Goal: Find specific page/section: Find specific page/section

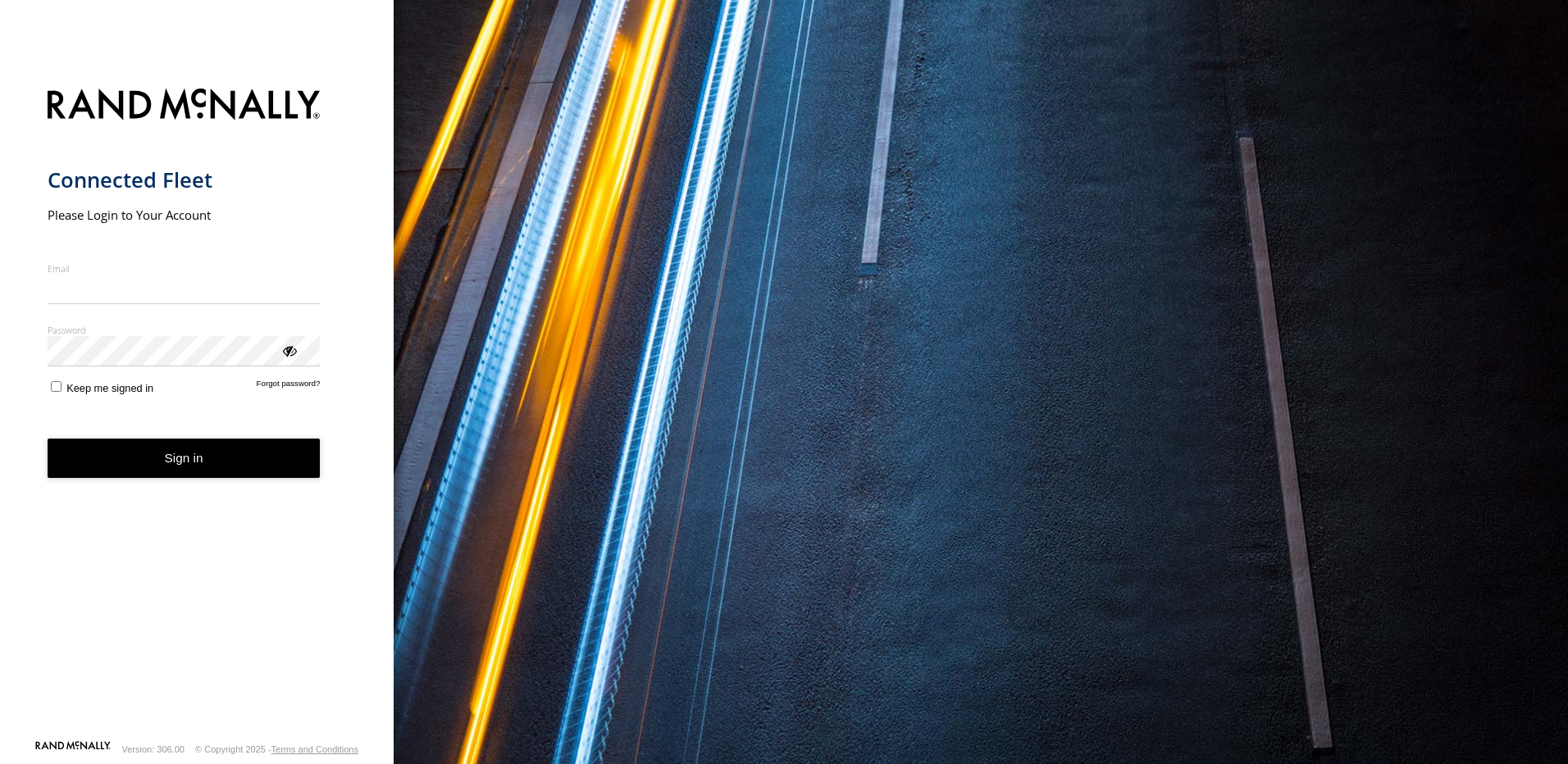
type input "**********"
click at [173, 467] on button "Sign in" at bounding box center [184, 459] width 273 height 41
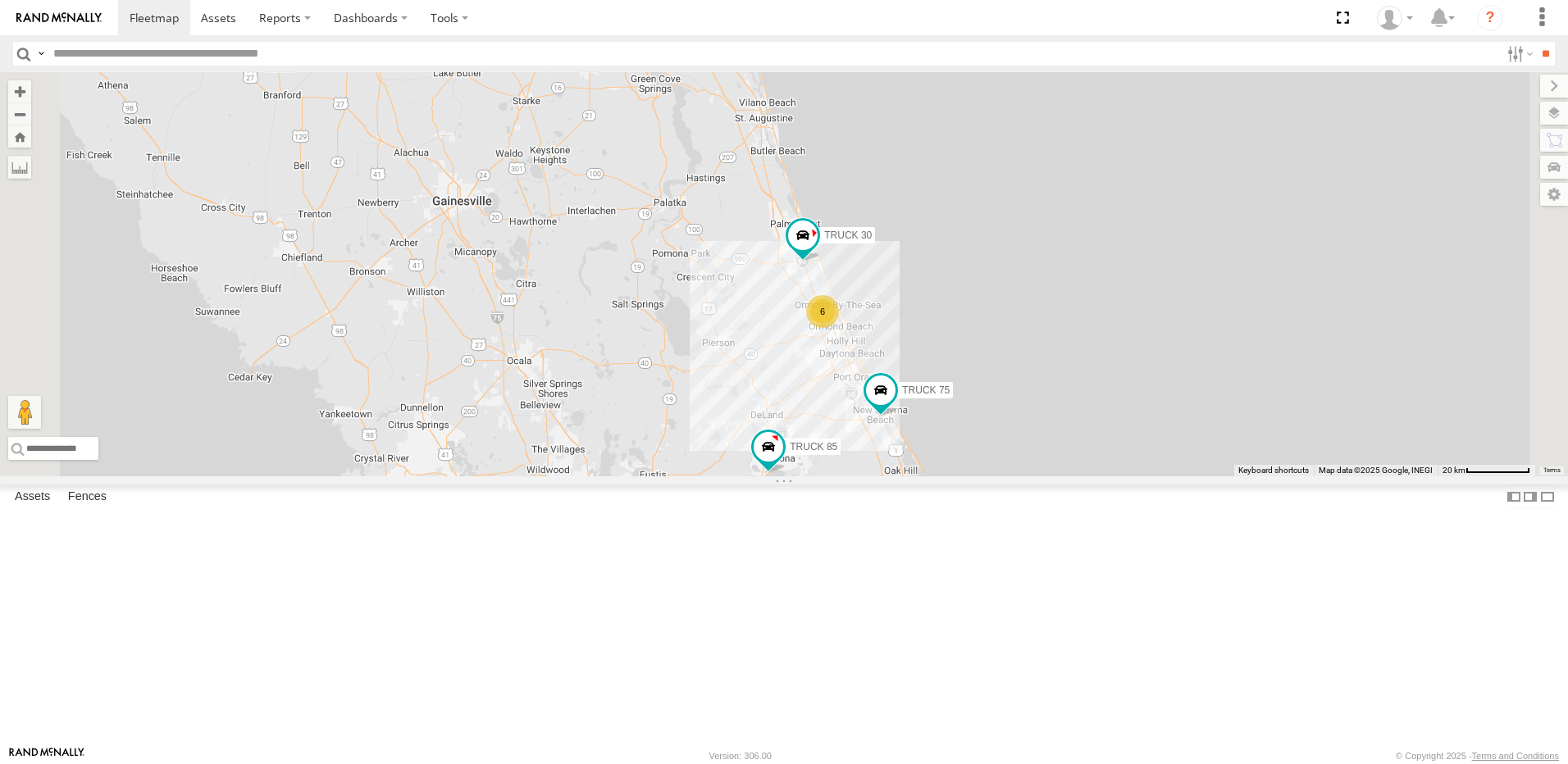
drag, startPoint x: 835, startPoint y: 421, endPoint x: 765, endPoint y: 320, distance: 122.9
click at [782, 341] on div "TRUCK 30 6 TRUCK 85 TRUCK 49 TRUCK 75 Truck 55 TRUCK 58" at bounding box center [784, 274] width 1568 height 404
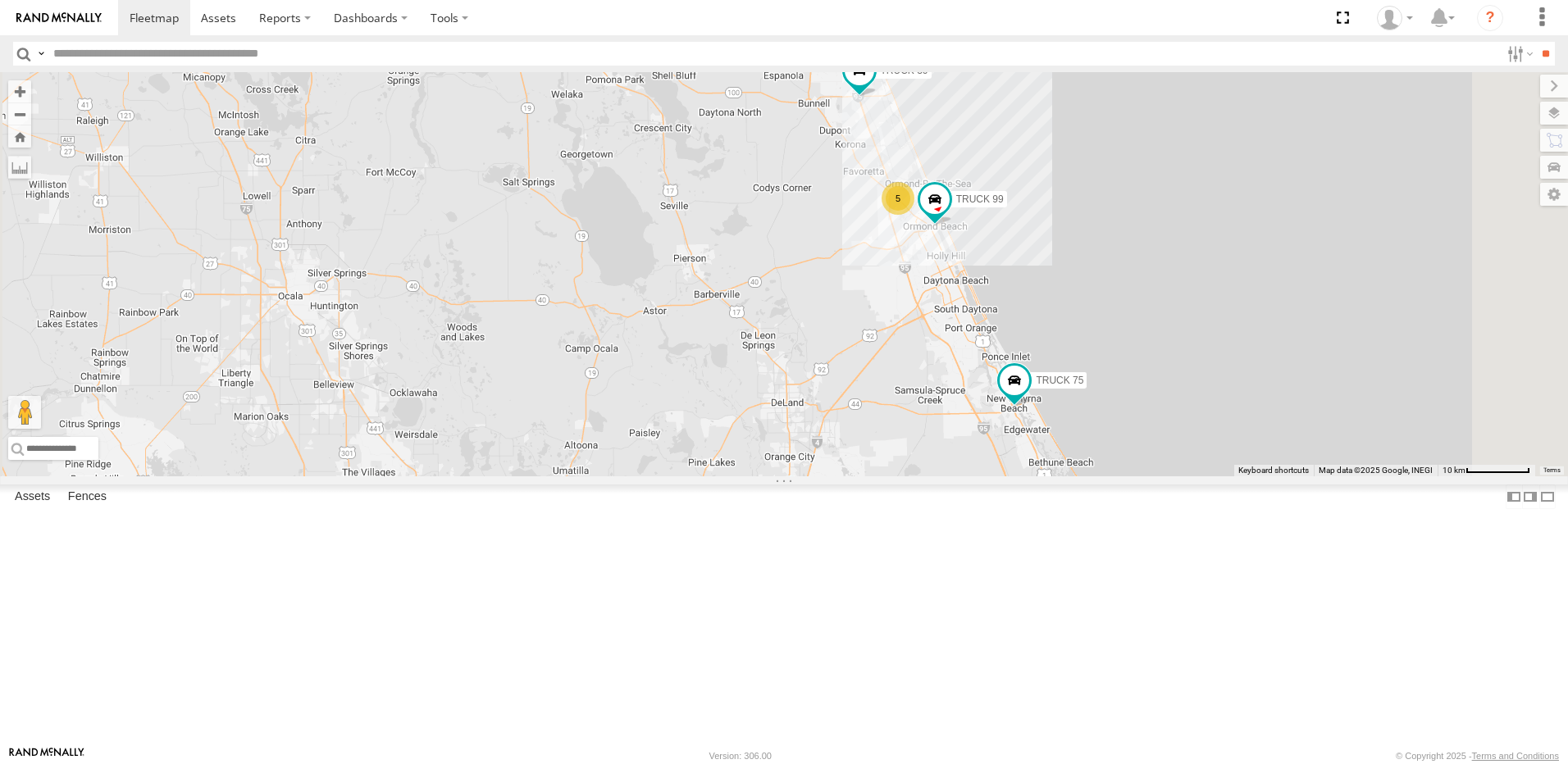
drag, startPoint x: 892, startPoint y: 467, endPoint x: 762, endPoint y: 375, distance: 159.3
click at [774, 381] on div "TRUCK 30 TRUCK 85 TRUCK 49 TRUCK 75 Truck 55 TRUCK 58 5 TRUCK 99" at bounding box center [784, 274] width 1568 height 404
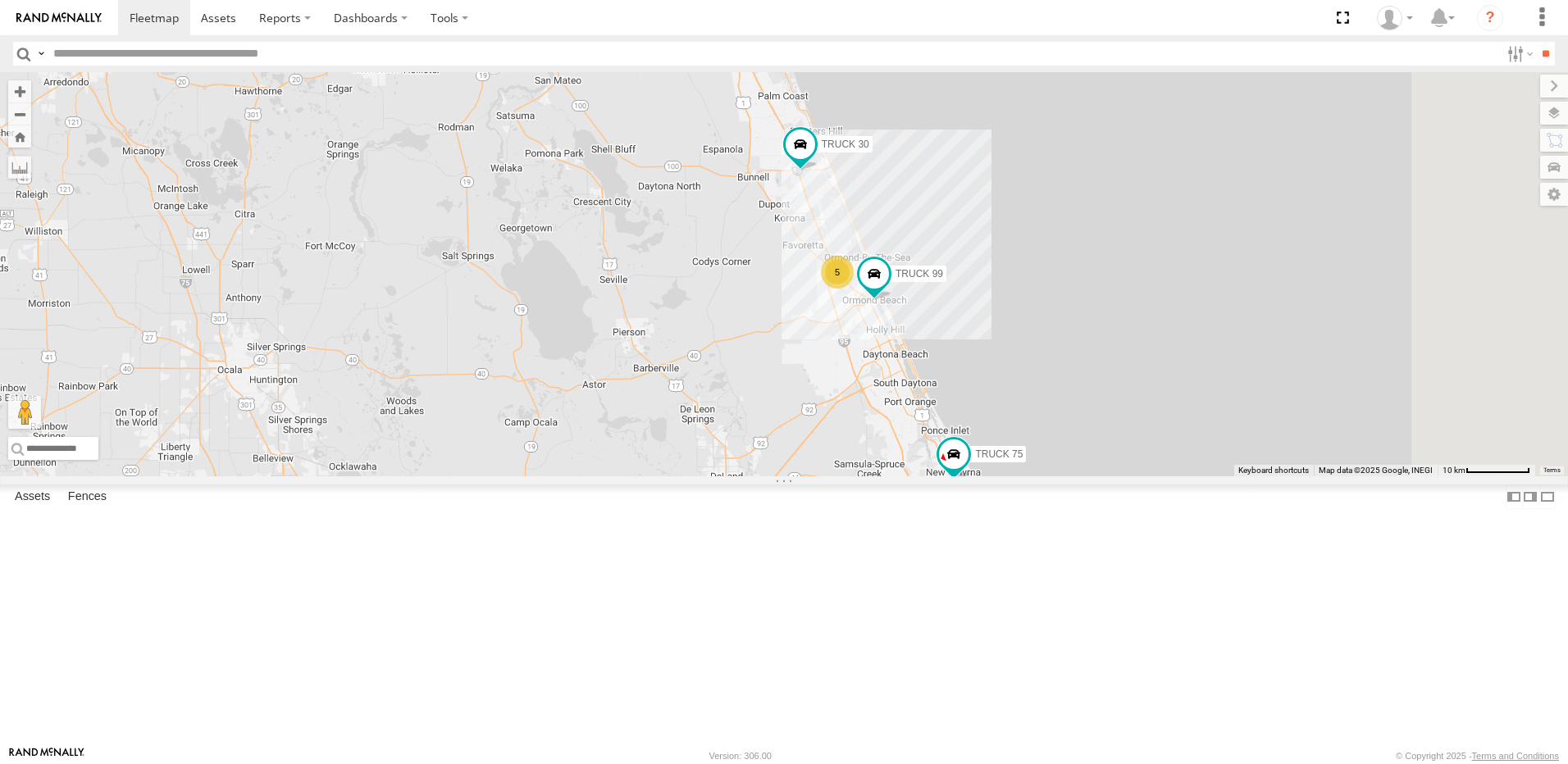
drag, startPoint x: 806, startPoint y: 270, endPoint x: 814, endPoint y: 363, distance: 93.3
click at [814, 363] on div "TRUCK 30 TRUCK 85 TRUCK 49 TRUCK 75 Truck 55 TRUCK 58 5 TRUCK 99" at bounding box center [784, 274] width 1568 height 404
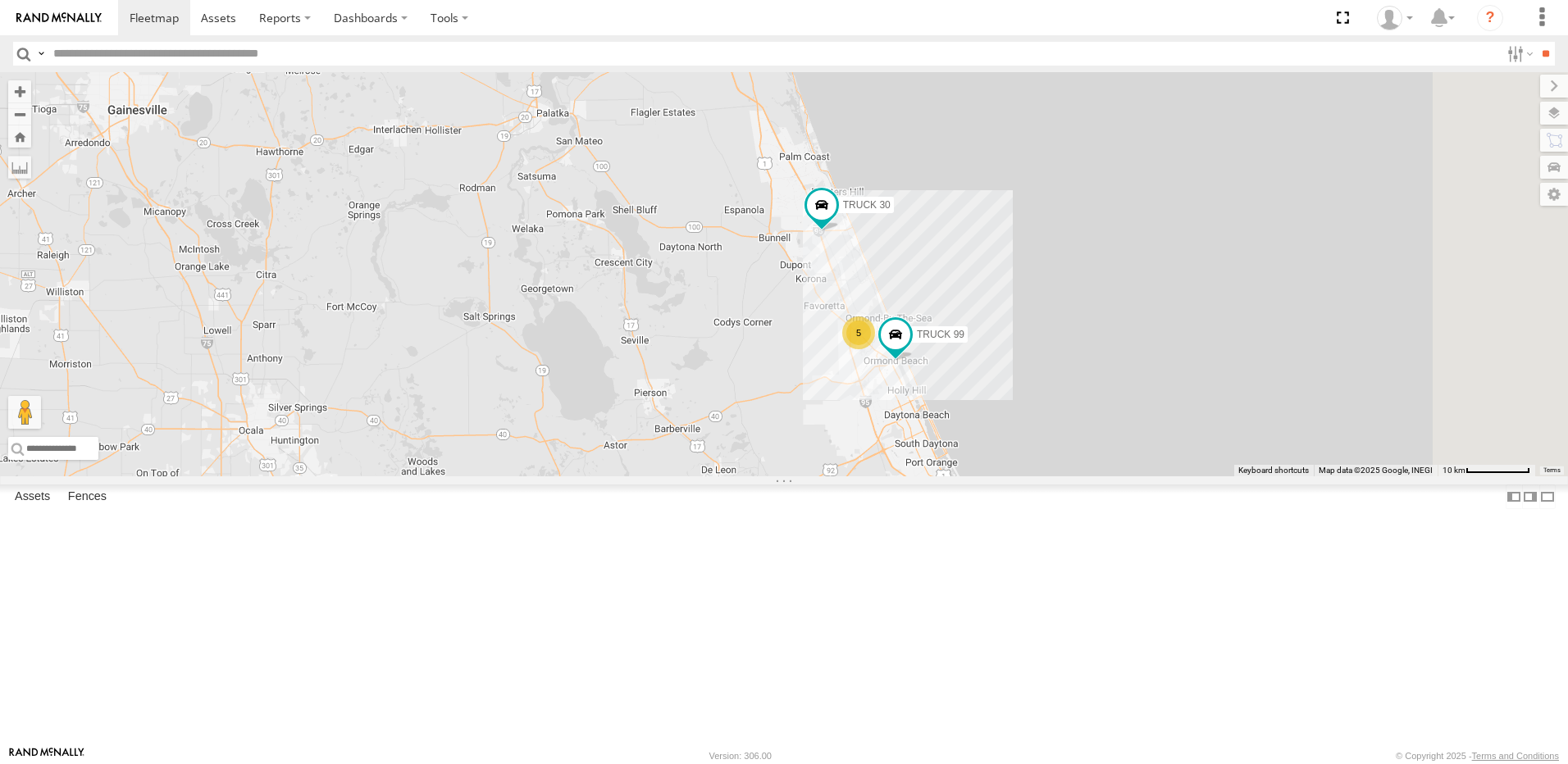
drag, startPoint x: 816, startPoint y: 304, endPoint x: 828, endPoint y: 347, distance: 44.6
click at [828, 347] on div "TRUCK 30 TRUCK 85 TRUCK 49 TRUCK 75 Truck 55 TRUCK 58 5 TRUCK 99" at bounding box center [784, 274] width 1568 height 404
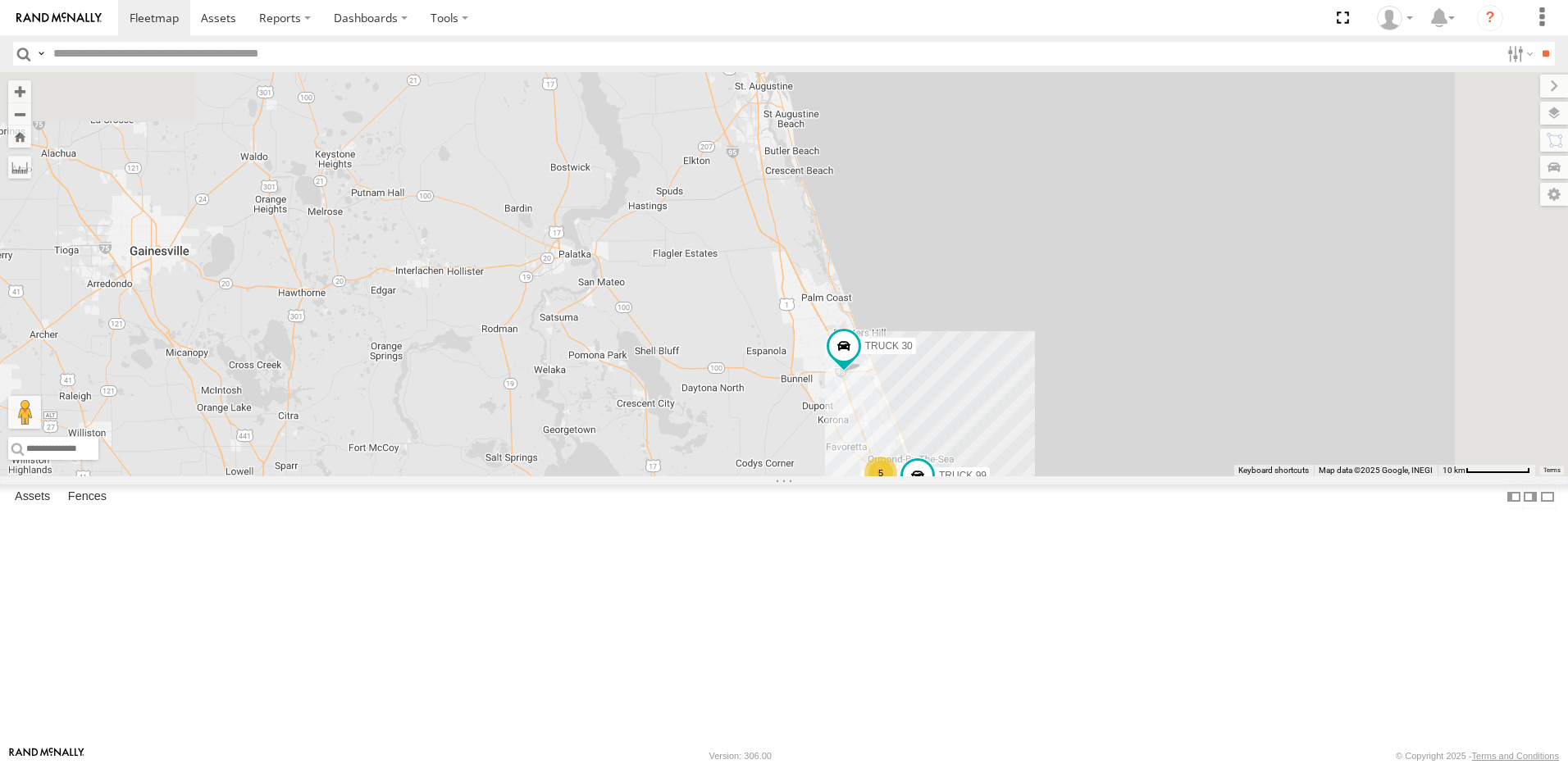
drag, startPoint x: 810, startPoint y: 323, endPoint x: 820, endPoint y: 395, distance: 72.7
click at [820, 395] on div "TRUCK 30 TRUCK 85 TRUCK 49 TRUCK 75 Truck 55 TRUCK 58 5 TRUCK 99" at bounding box center [784, 274] width 1568 height 404
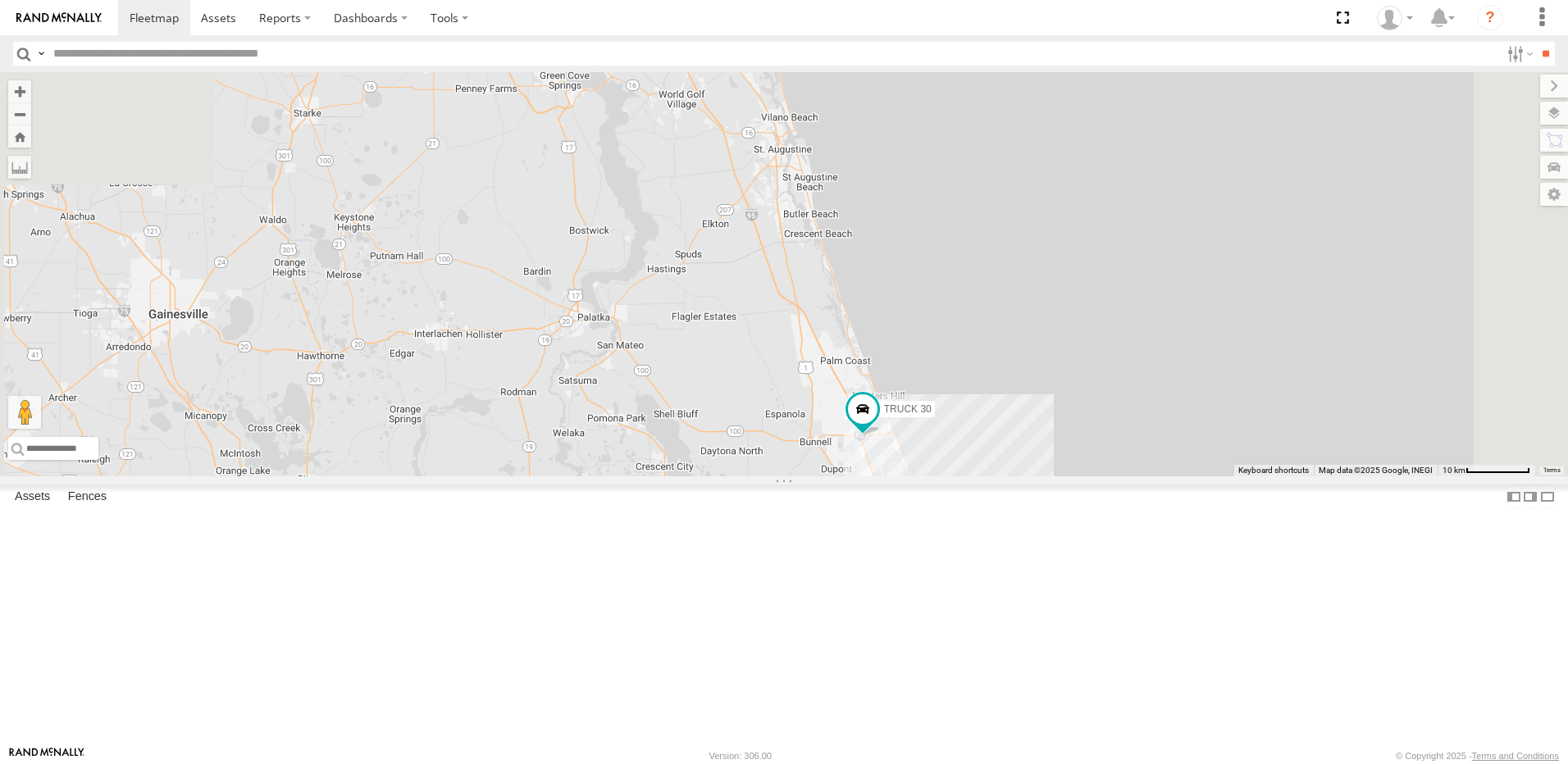
drag, startPoint x: 776, startPoint y: 282, endPoint x: 811, endPoint y: 379, distance: 103.1
click at [811, 384] on div "TRUCK 30 TRUCK 85 TRUCK 49 TRUCK 75 Truck 55 TRUCK 58 5 TRUCK 99" at bounding box center [784, 274] width 1568 height 404
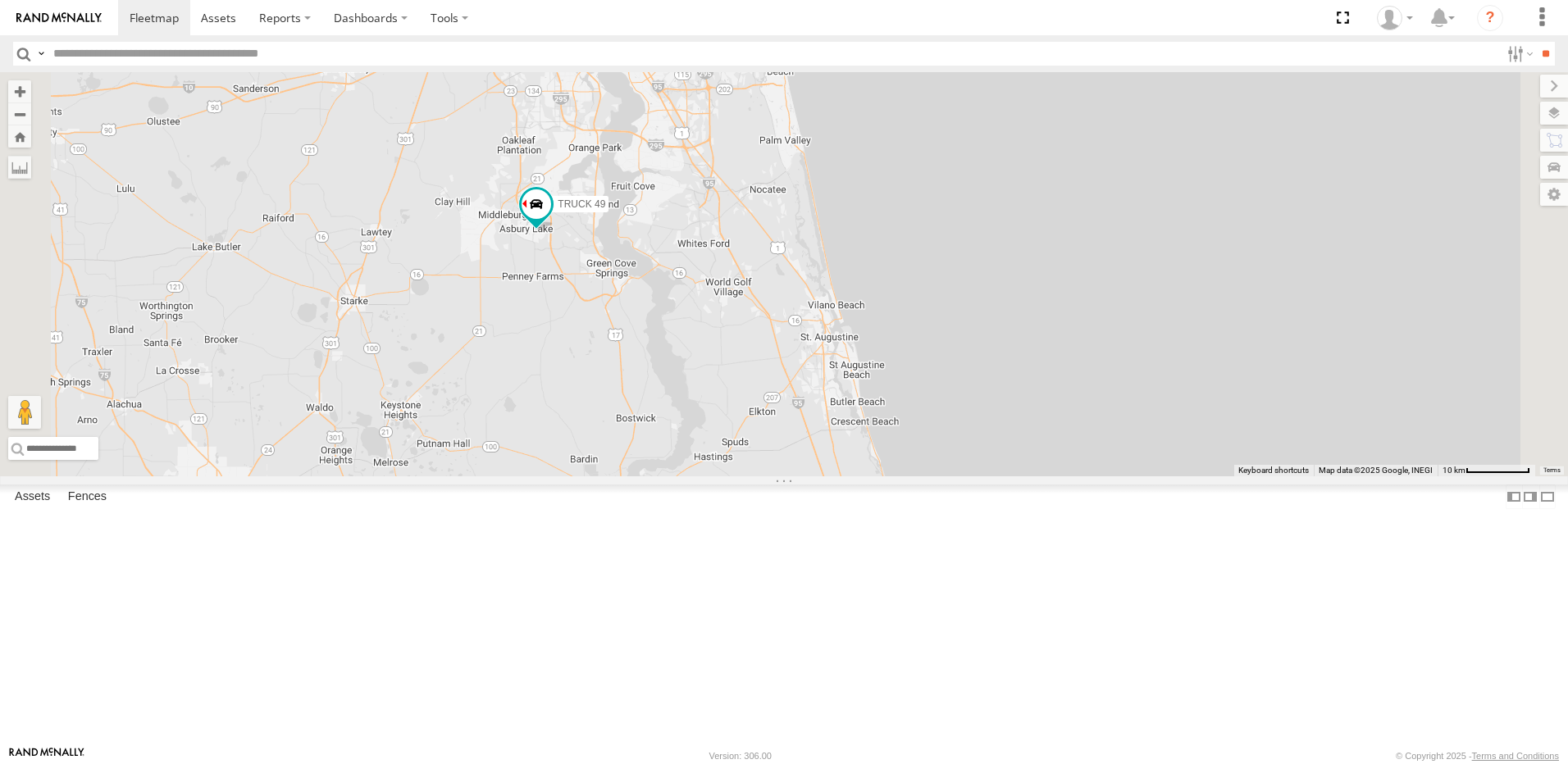
drag, startPoint x: 789, startPoint y: 288, endPoint x: 817, endPoint y: 420, distance: 134.9
click at [817, 420] on div "TRUCK 30 TRUCK 85 TRUCK 49 TRUCK 75 Truck 55 TRUCK 58 5 TRUCK 99" at bounding box center [784, 274] width 1568 height 404
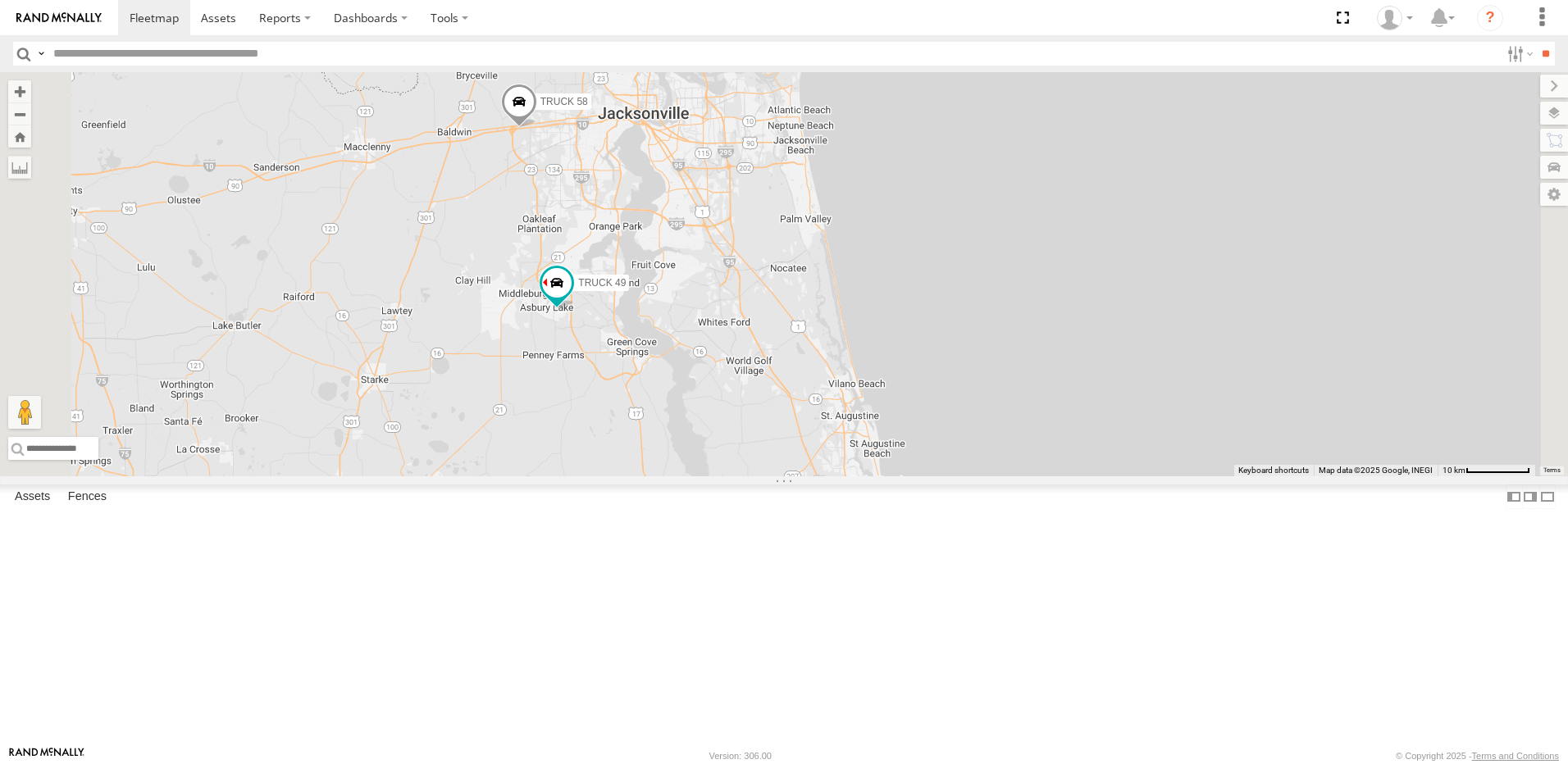
click at [829, 404] on div "TRUCK 30 TRUCK 85 TRUCK 49 TRUCK 75 Truck 55 TRUCK 58 5 TRUCK 99" at bounding box center [784, 274] width 1568 height 404
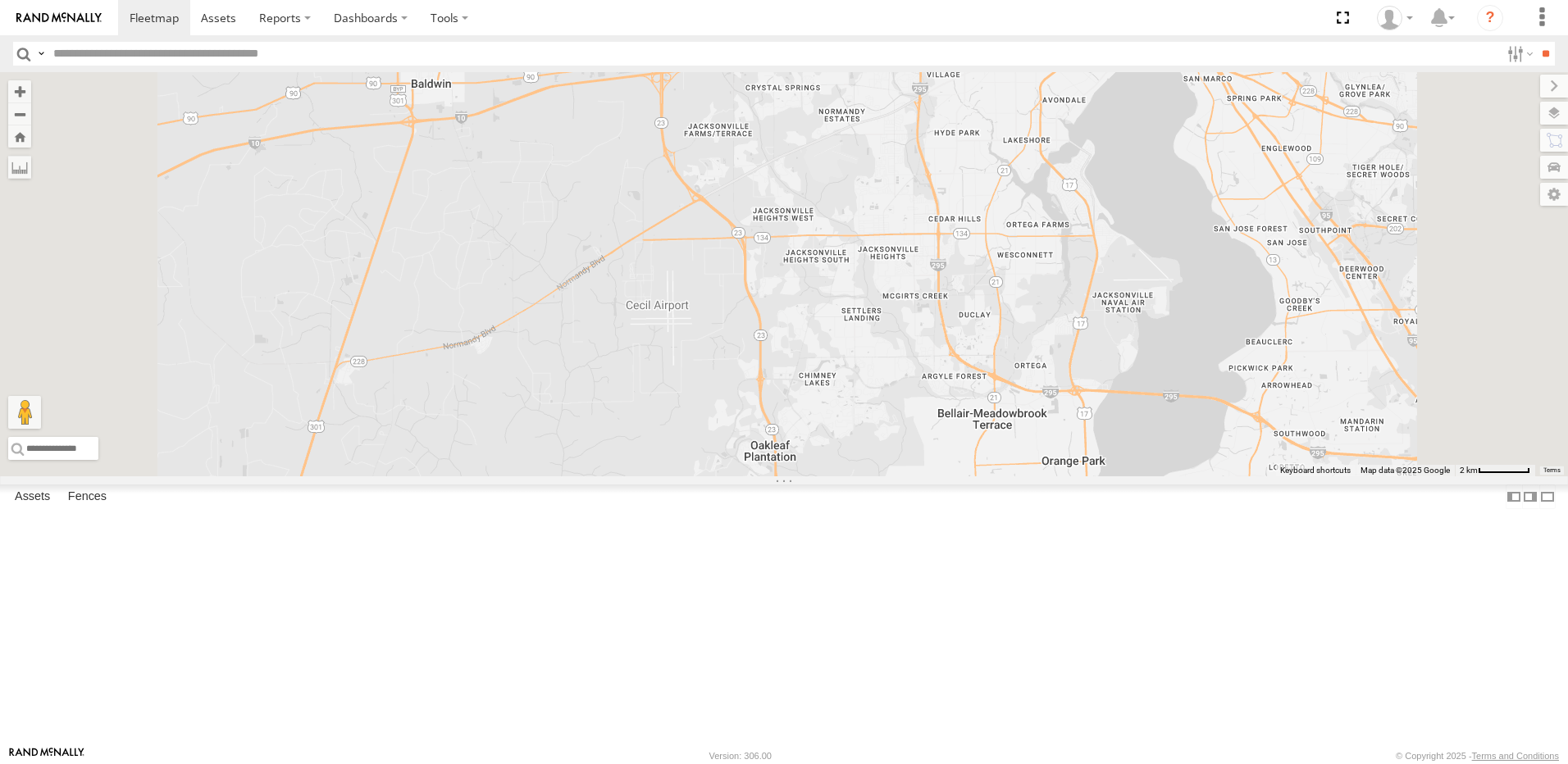
drag, startPoint x: 724, startPoint y: 287, endPoint x: 723, endPoint y: 497, distance: 210.0
click at [723, 476] on div "TRUCK 30 TRUCK 85 TRUCK 49 TRUCK 75 Truck 55 TRUCK 58 TRUCK 99" at bounding box center [784, 274] width 1568 height 404
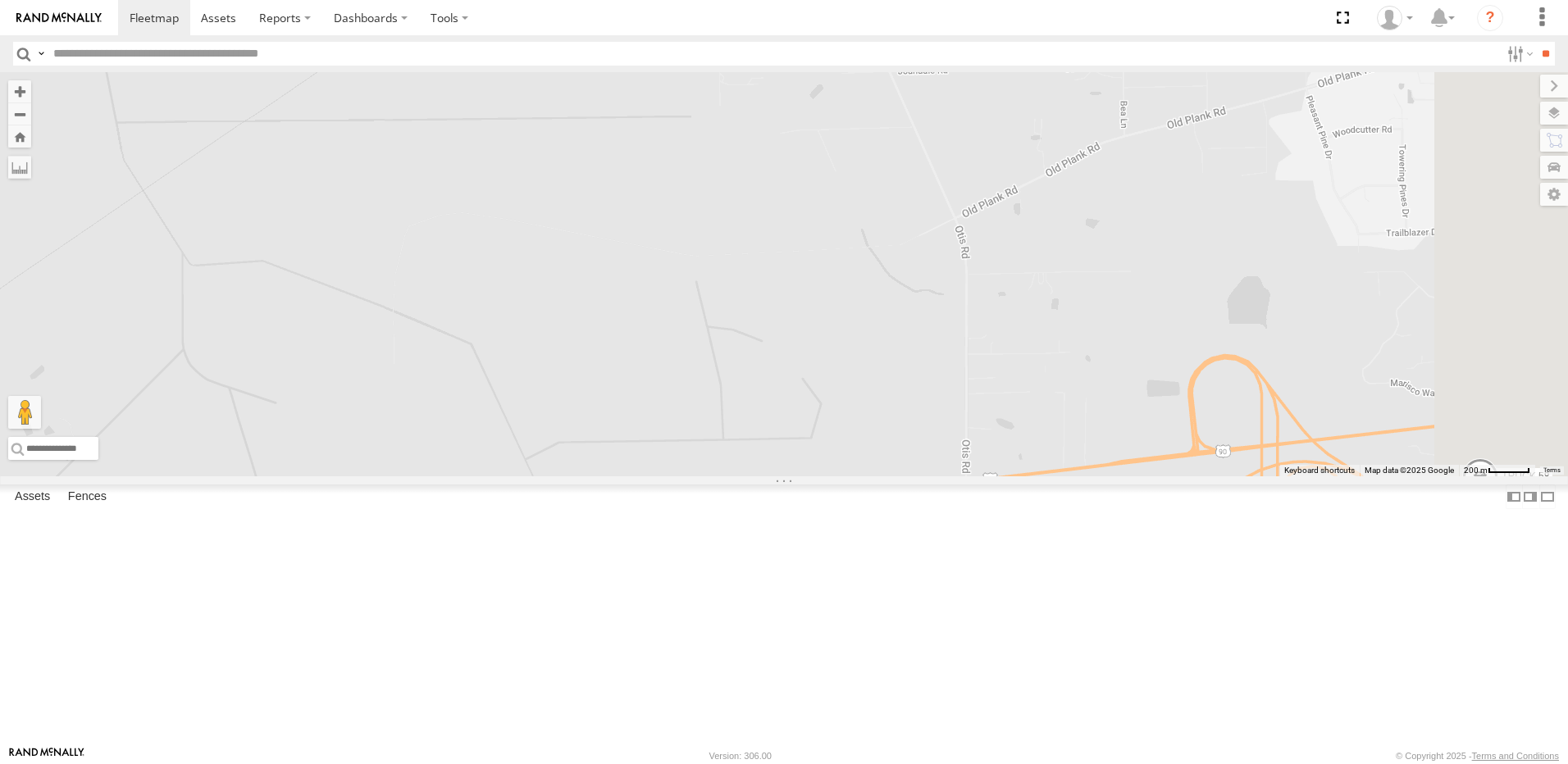
drag, startPoint x: 1017, startPoint y: 503, endPoint x: 605, endPoint y: 354, distance: 438.1
click at [726, 390] on div "TRUCK 30 TRUCK 85 TRUCK 49 TRUCK 75 Truck 55 TRUCK 58 TRUCK 99" at bounding box center [784, 274] width 1568 height 404
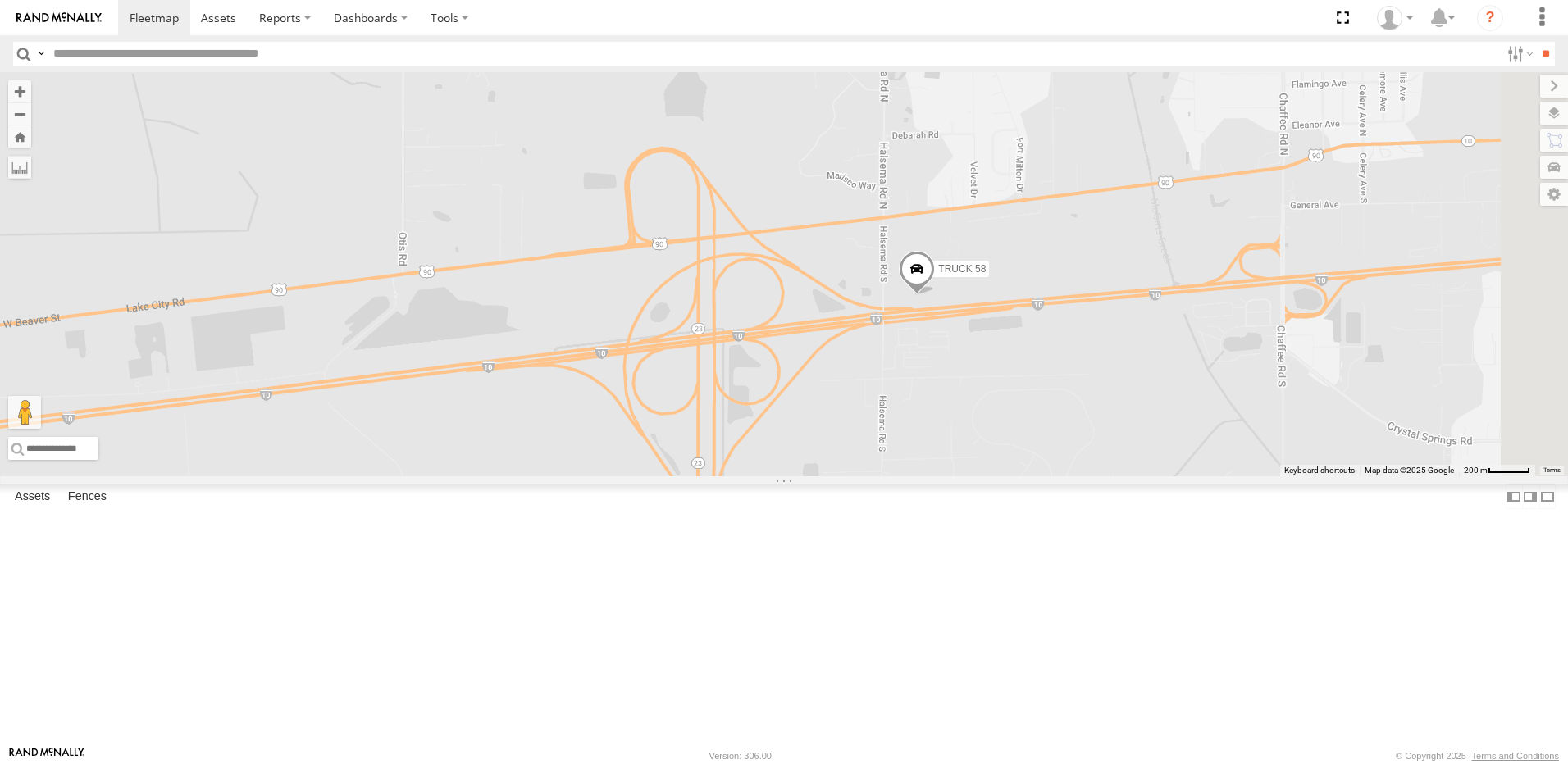
drag, startPoint x: 752, startPoint y: 371, endPoint x: 566, endPoint y: 364, distance: 186.1
click at [568, 364] on div "TRUCK 30 TRUCK 85 TRUCK 49 TRUCK 75 Truck 55 TRUCK 58 TRUCK 99" at bounding box center [784, 274] width 1568 height 404
